Goal: Transaction & Acquisition: Purchase product/service

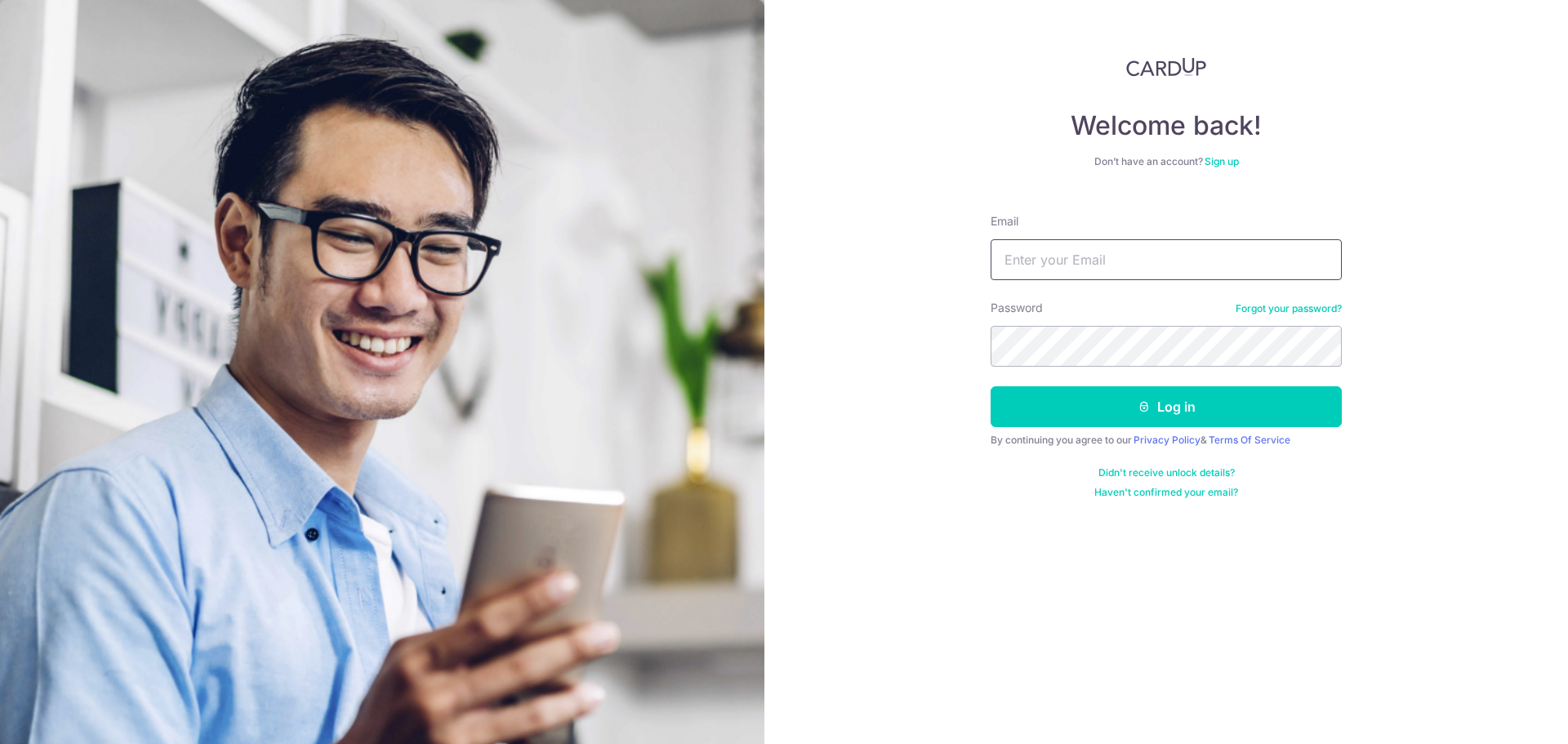
click at [1074, 260] on input "Email" at bounding box center [1166, 259] width 351 height 41
type input "tan_weihao@hotmail.com"
click at [991, 386] on button "Log in" at bounding box center [1166, 406] width 351 height 41
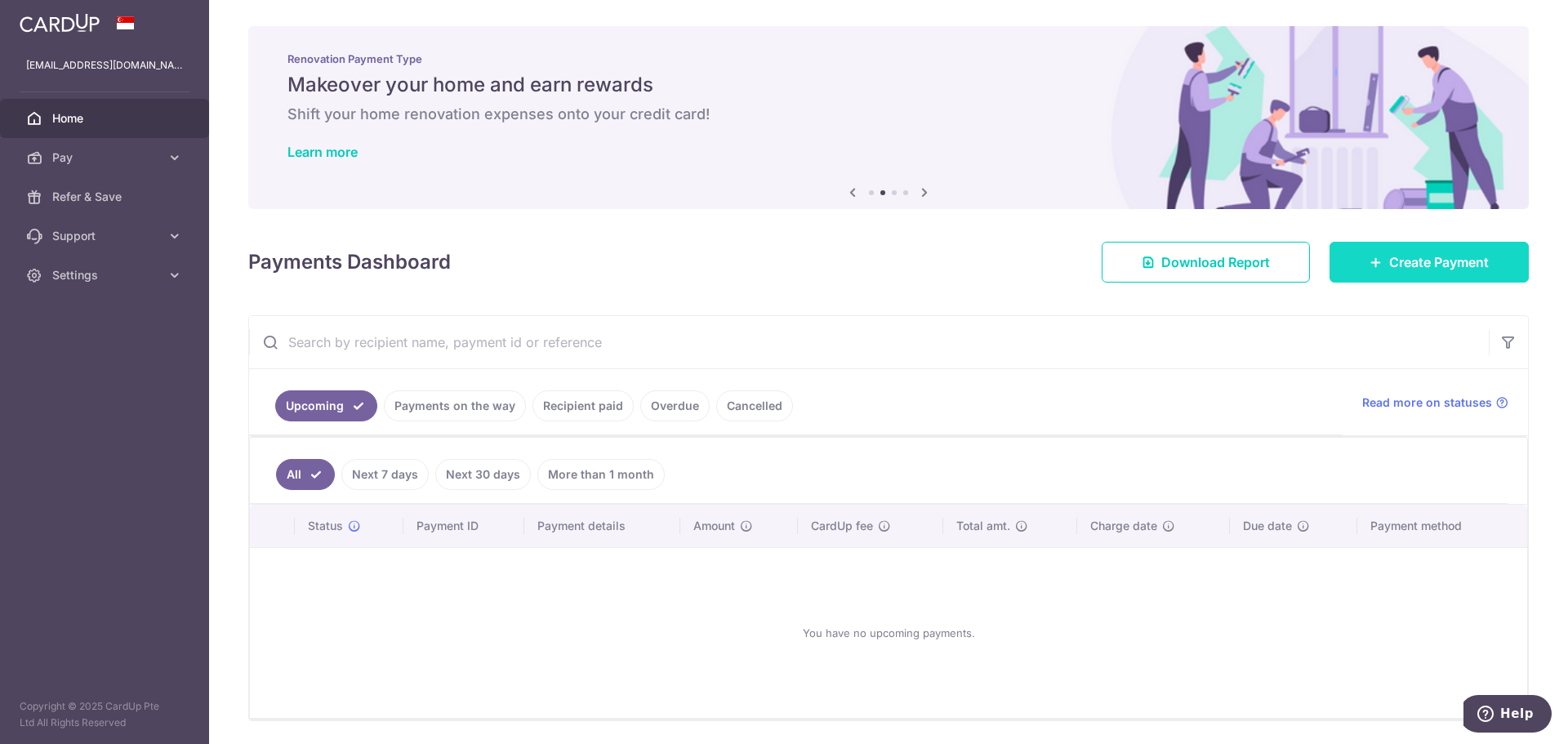
click at [1372, 265] on icon at bounding box center [1376, 262] width 13 height 13
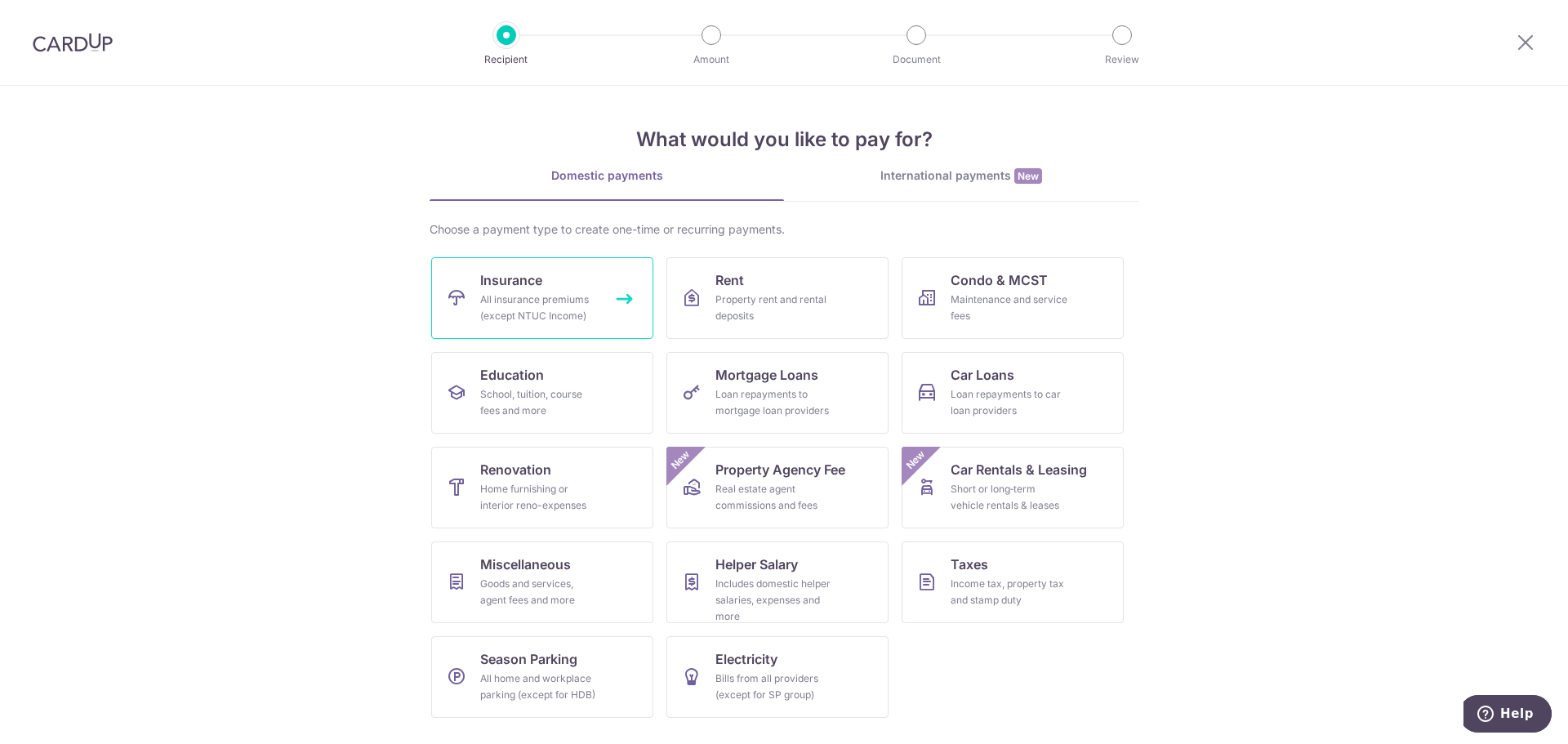
click at [583, 312] on div "All insurance premiums (except NTUC Income)" at bounding box center [539, 307] width 117 height 32
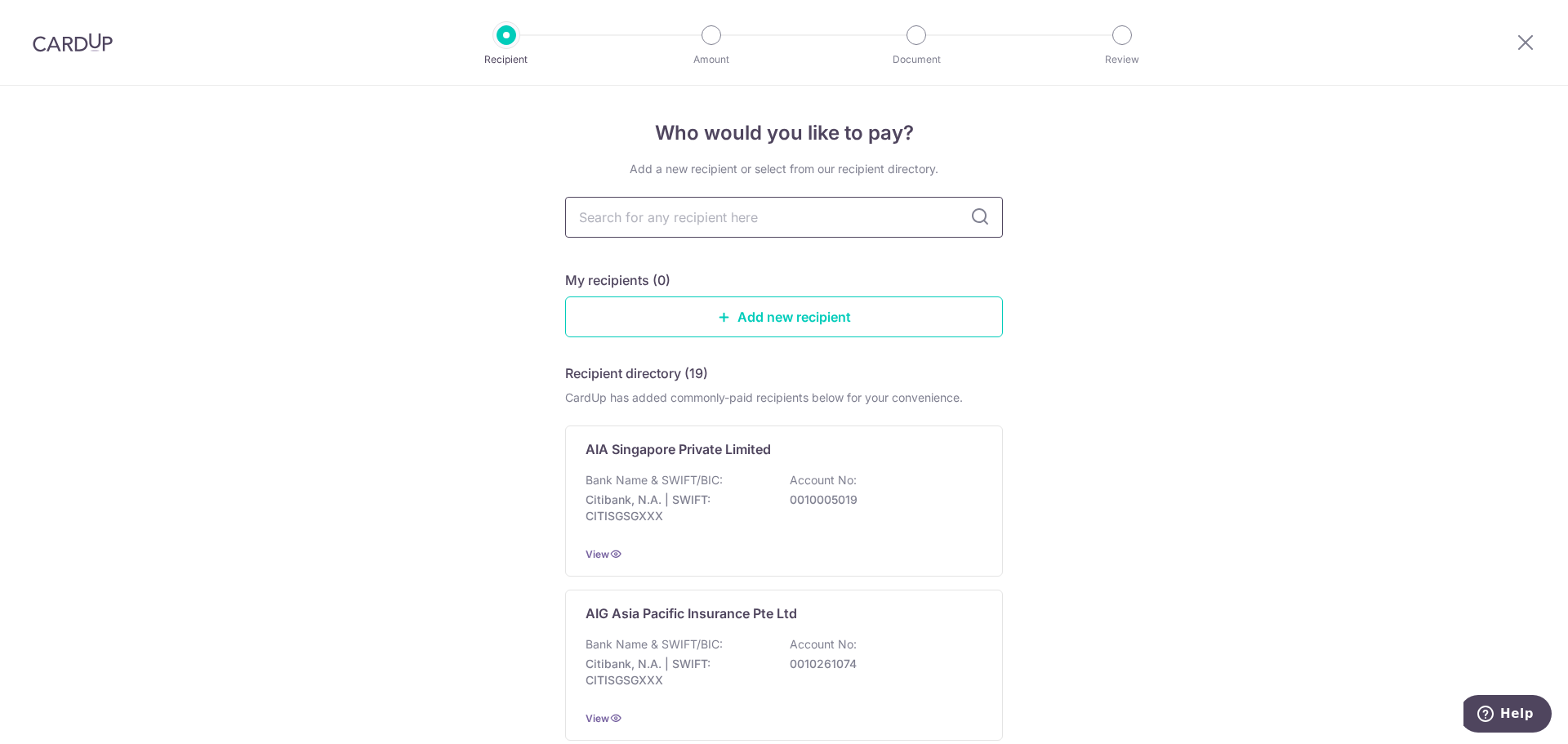
click at [709, 229] on input "text" at bounding box center [784, 217] width 438 height 41
type input "income"
